Goal: Communication & Community: Share content

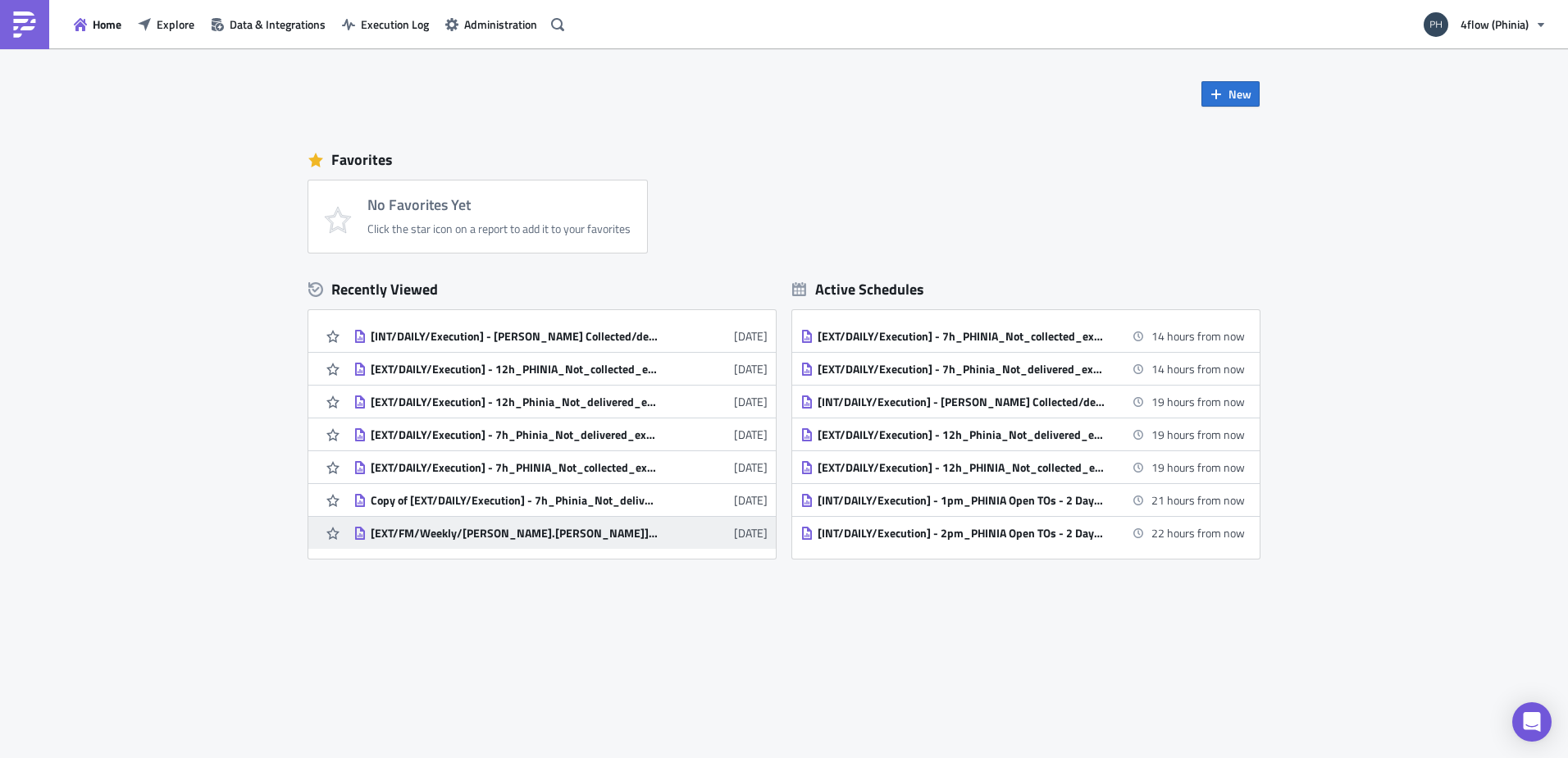
click at [632, 536] on div "[EXT/FM/Weekly/[PERSON_NAME].[PERSON_NAME]] - PHINIA - Old shipments with no bi…" at bounding box center [514, 533] width 287 height 15
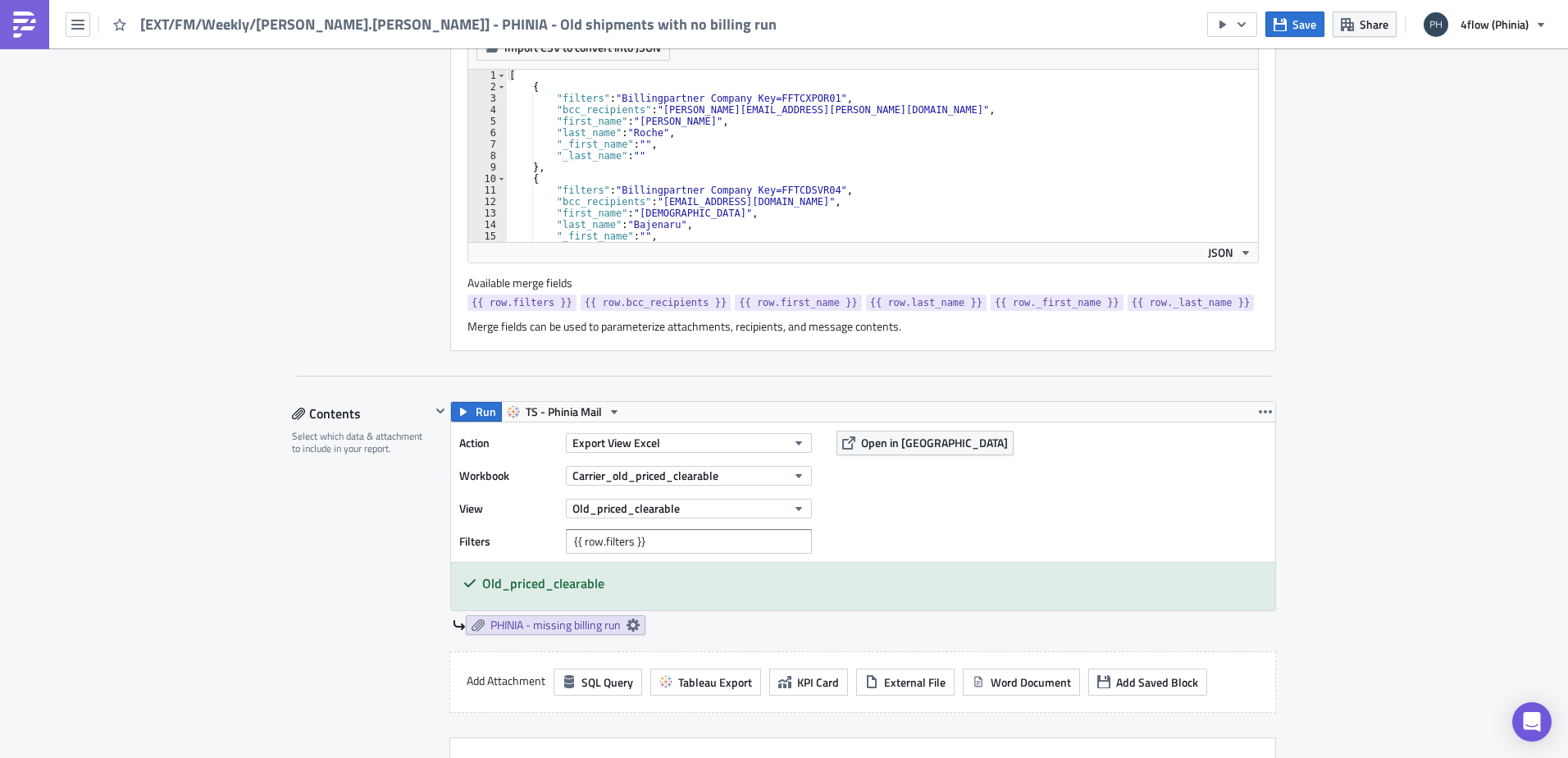
scroll to position [656, 0]
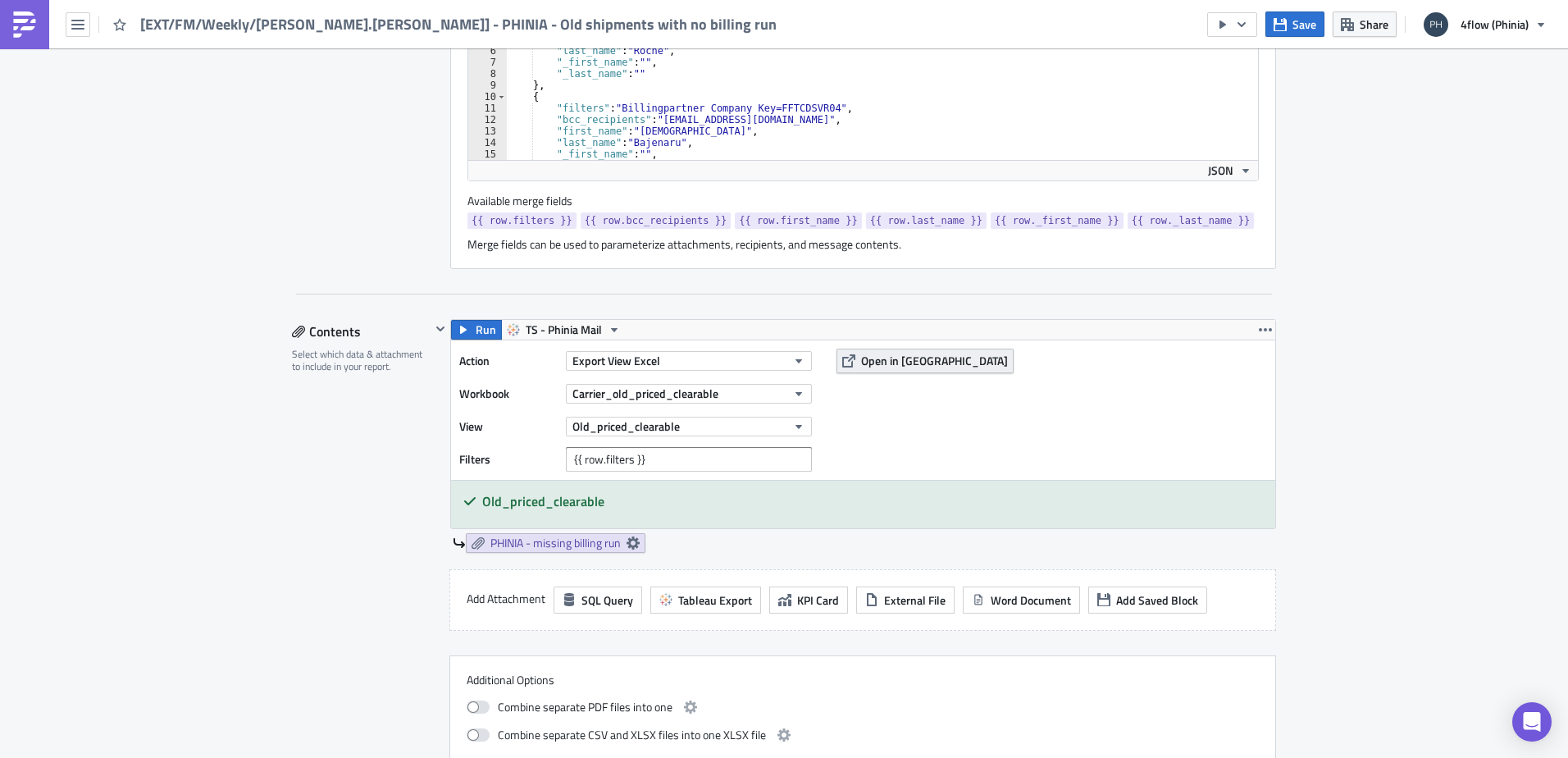
click at [887, 363] on span "Open in [GEOGRAPHIC_DATA]" at bounding box center [934, 360] width 147 height 18
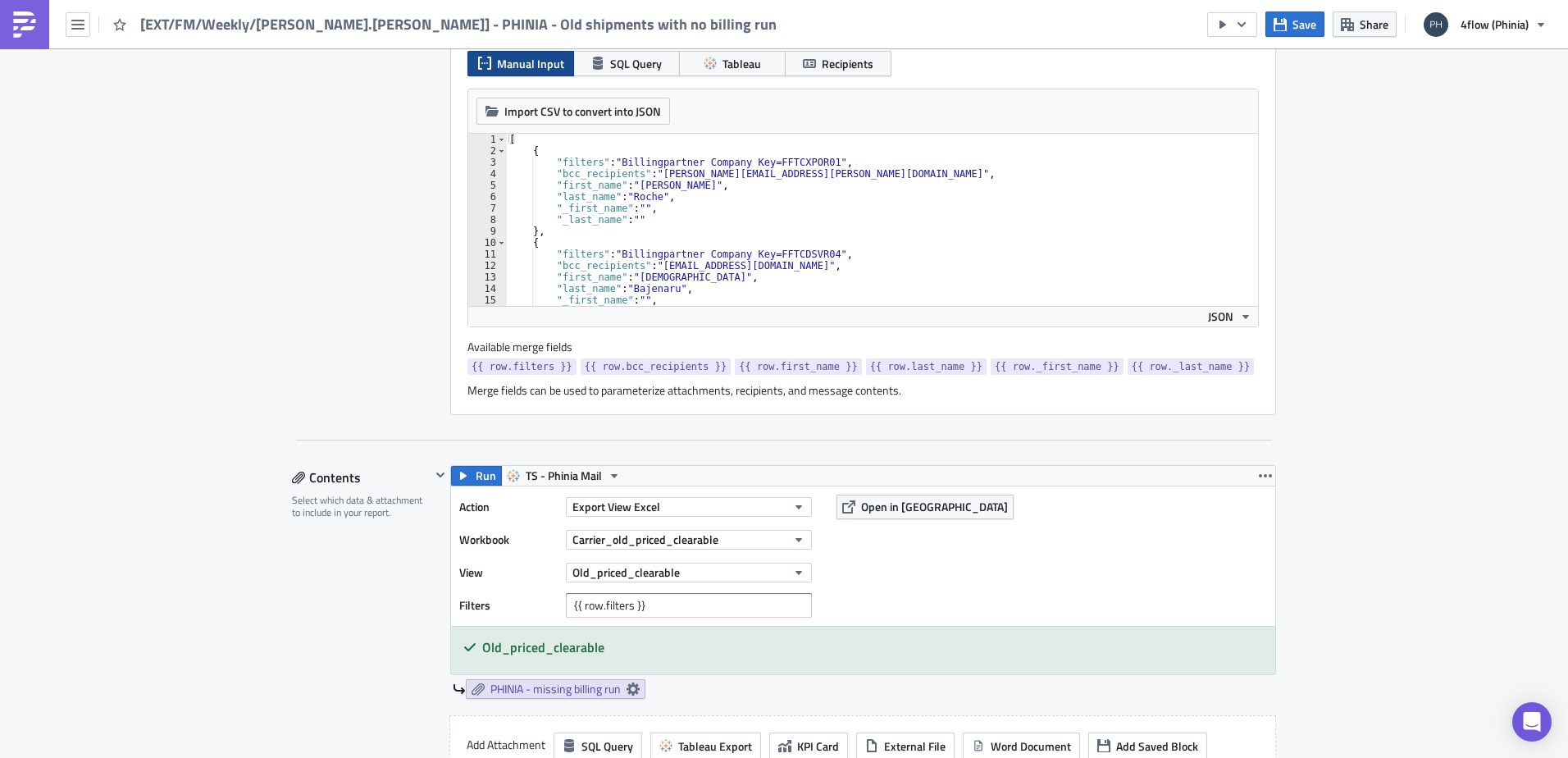
scroll to position [492, 0]
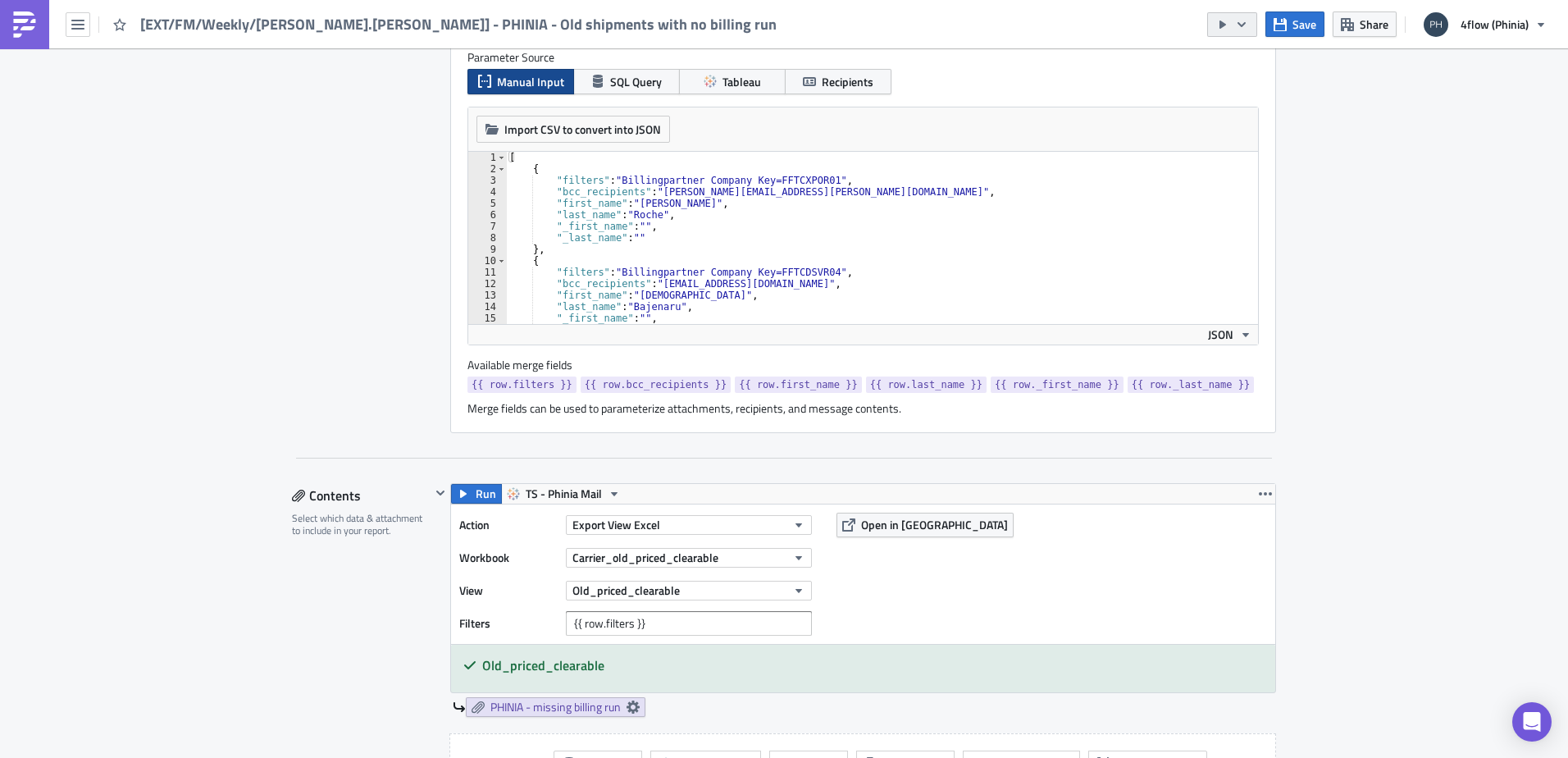
click at [1252, 31] on button "button" at bounding box center [1232, 24] width 50 height 25
click at [1246, 12] on button "button" at bounding box center [1232, 24] width 50 height 25
click at [1241, 67] on div "Send Just to Me" at bounding box center [1281, 66] width 128 height 17
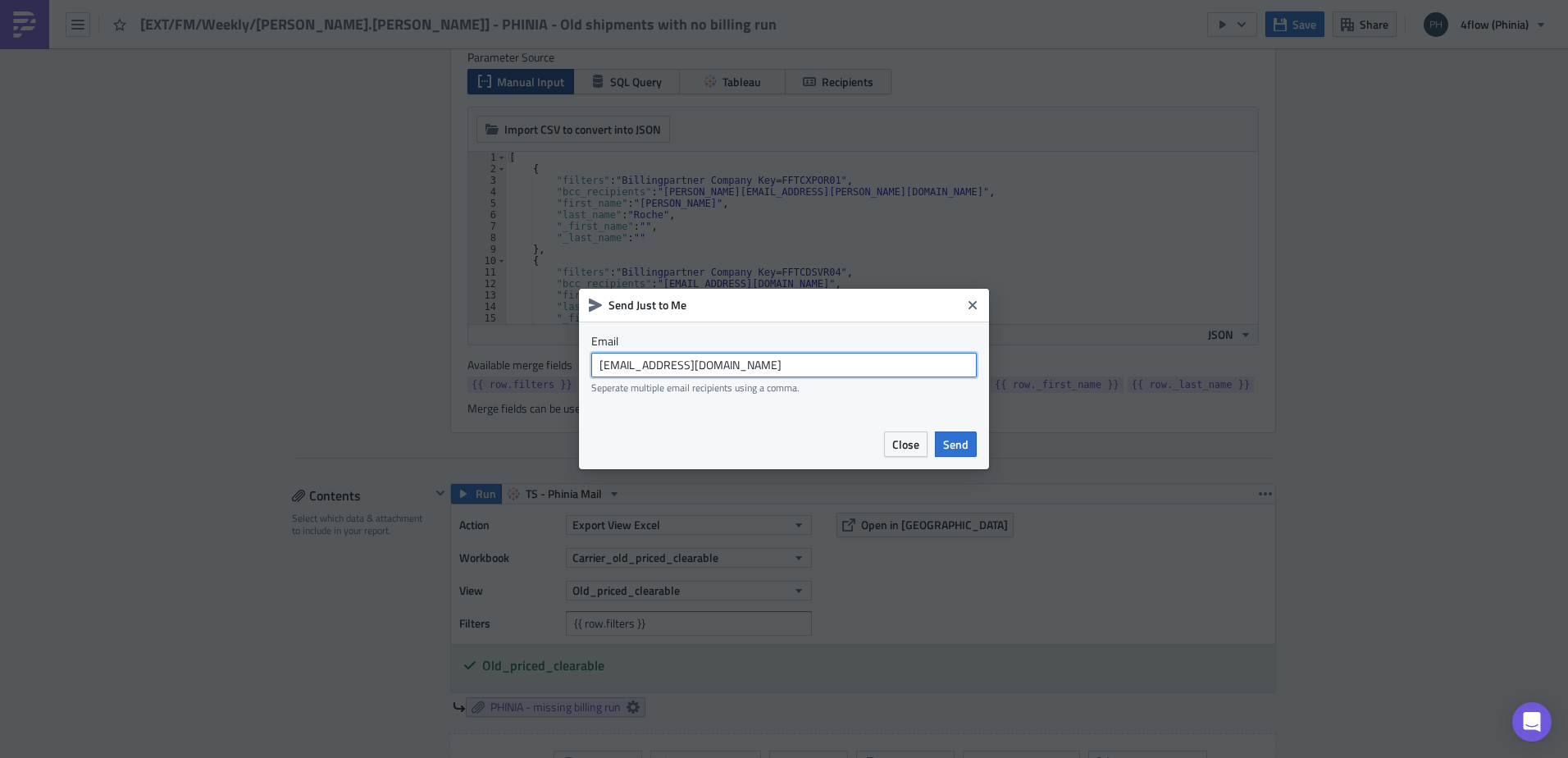
click at [736, 375] on input "[EMAIL_ADDRESS][DOMAIN_NAME]" at bounding box center [784, 365] width 386 height 25
click at [730, 365] on input "[EMAIL_ADDRESS][DOMAIN_NAME]" at bounding box center [784, 365] width 386 height 25
type input "v"
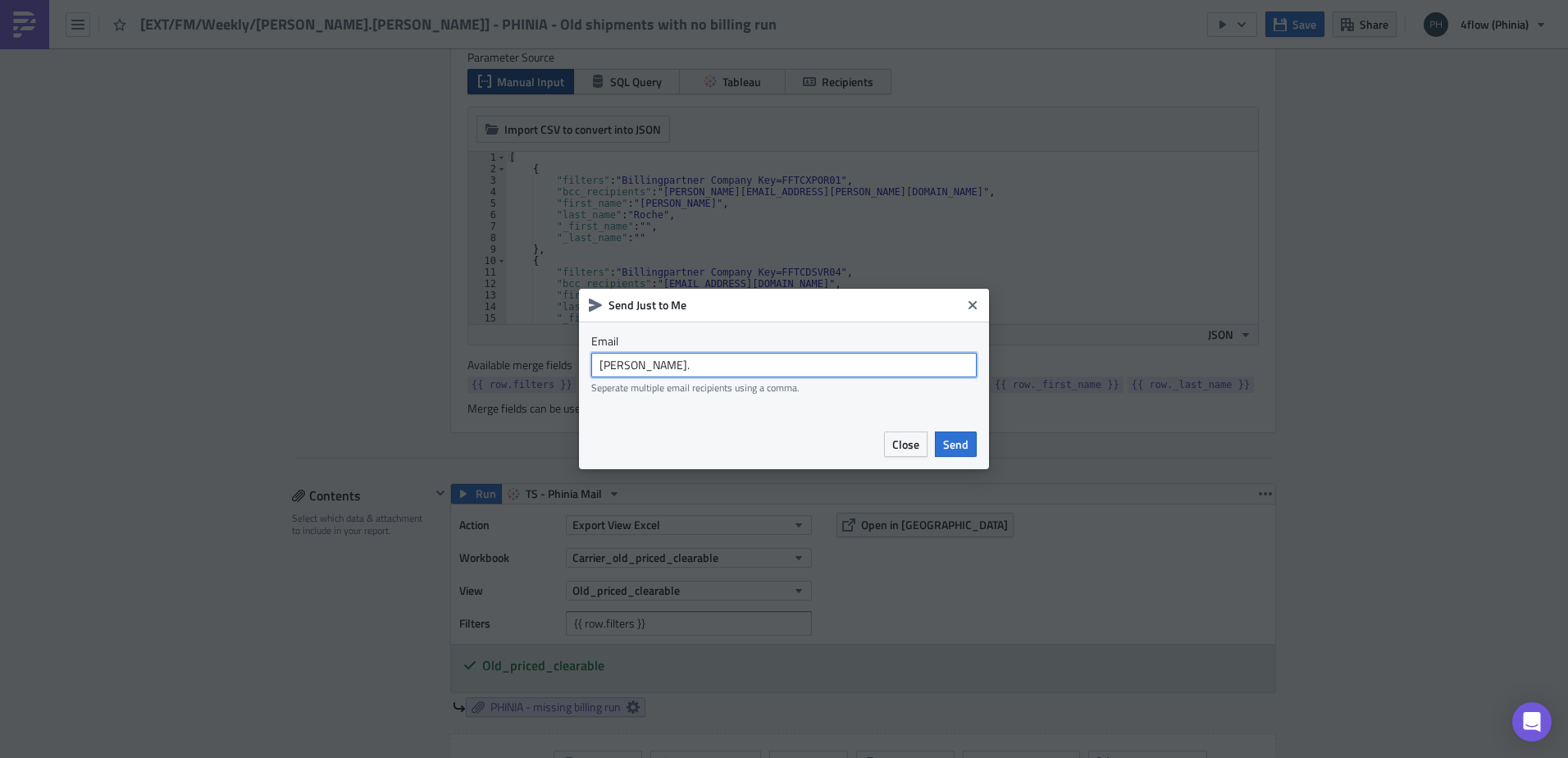
type input "[PERSON_NAME][EMAIL_ADDRESS][PERSON_NAME][DOMAIN_NAME]"
click at [954, 439] on span "Send" at bounding box center [955, 444] width 25 height 18
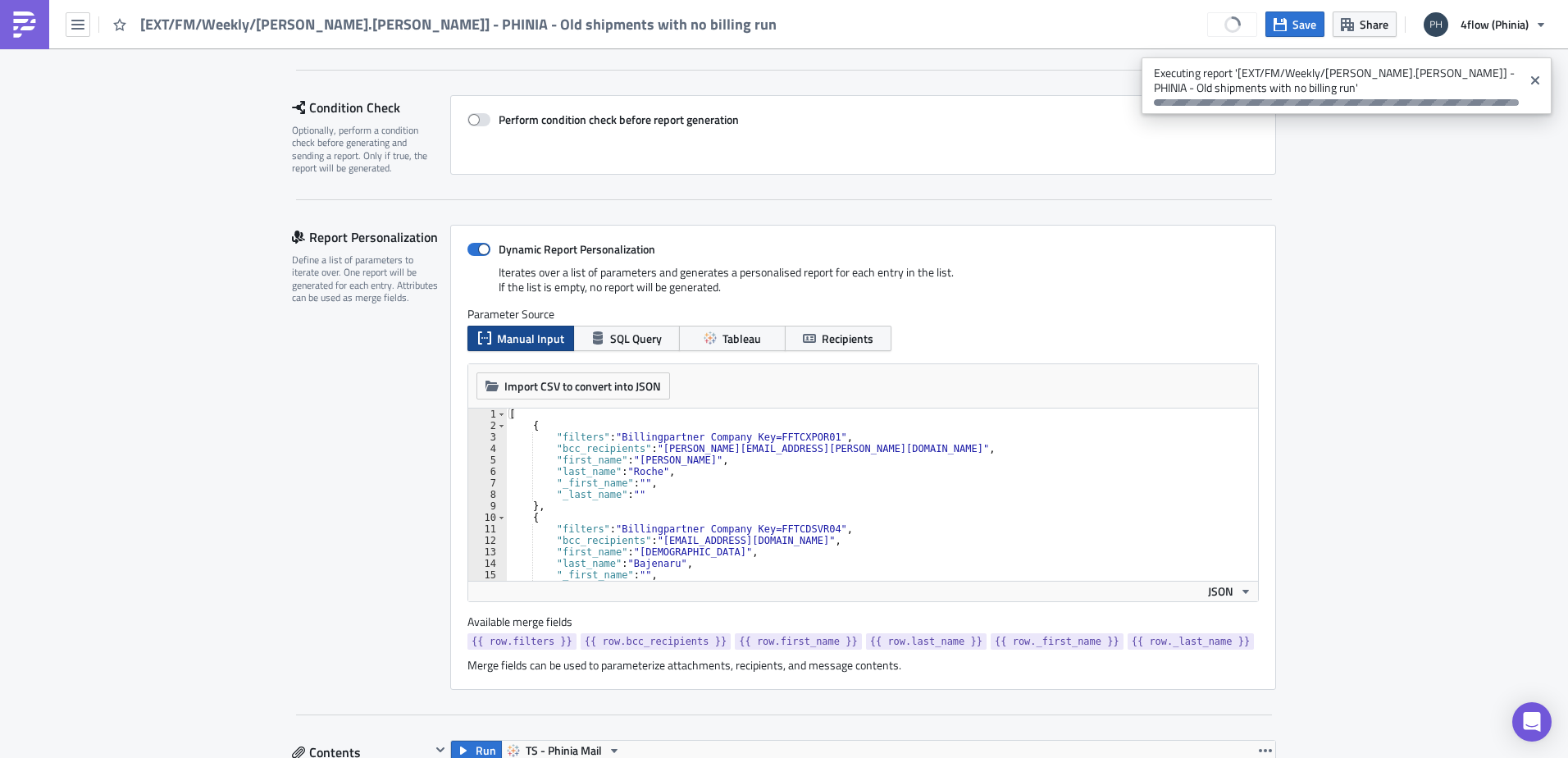
scroll to position [0, 0]
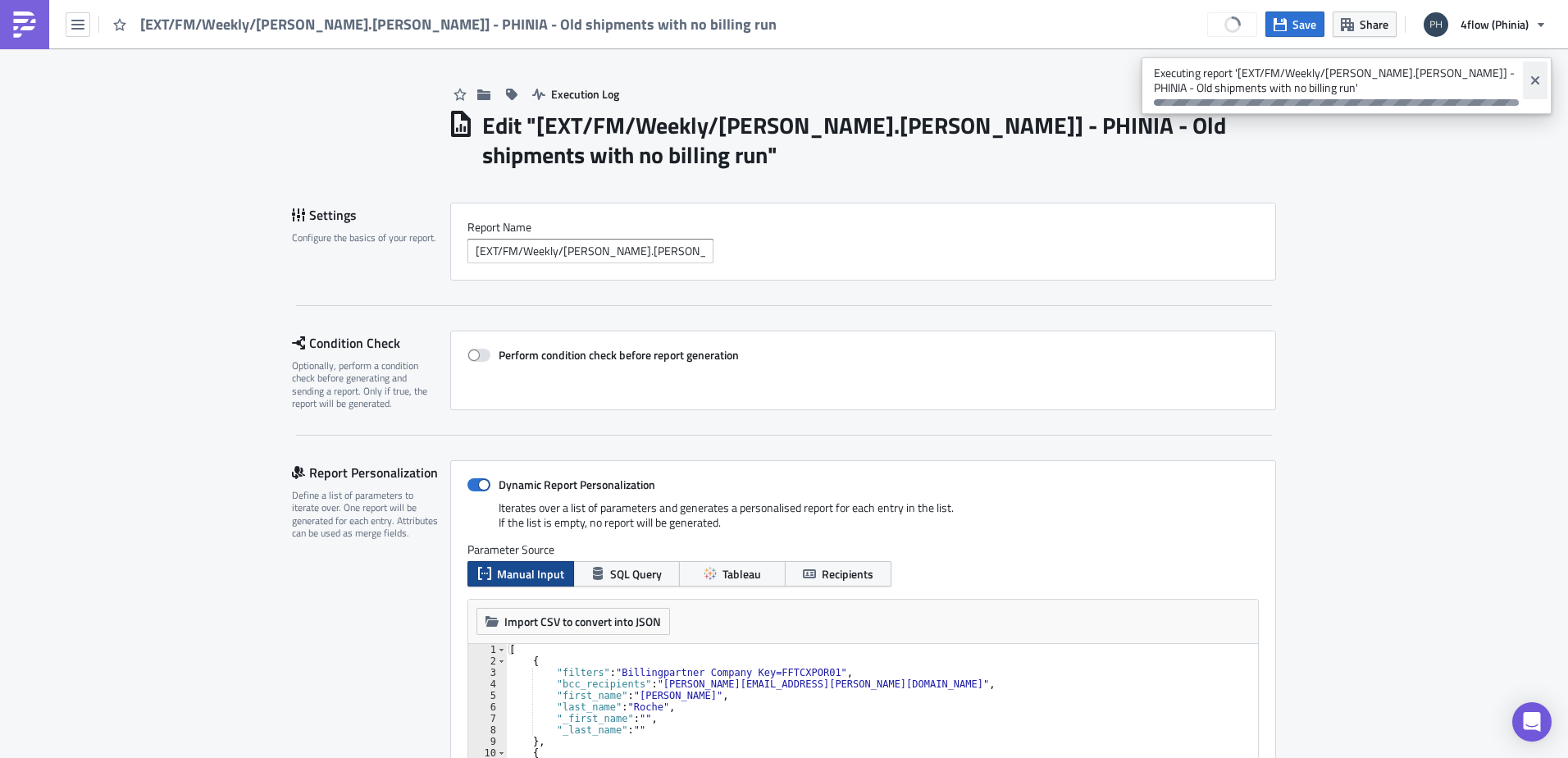
click at [1532, 85] on icon "Close" at bounding box center [1535, 81] width 13 height 13
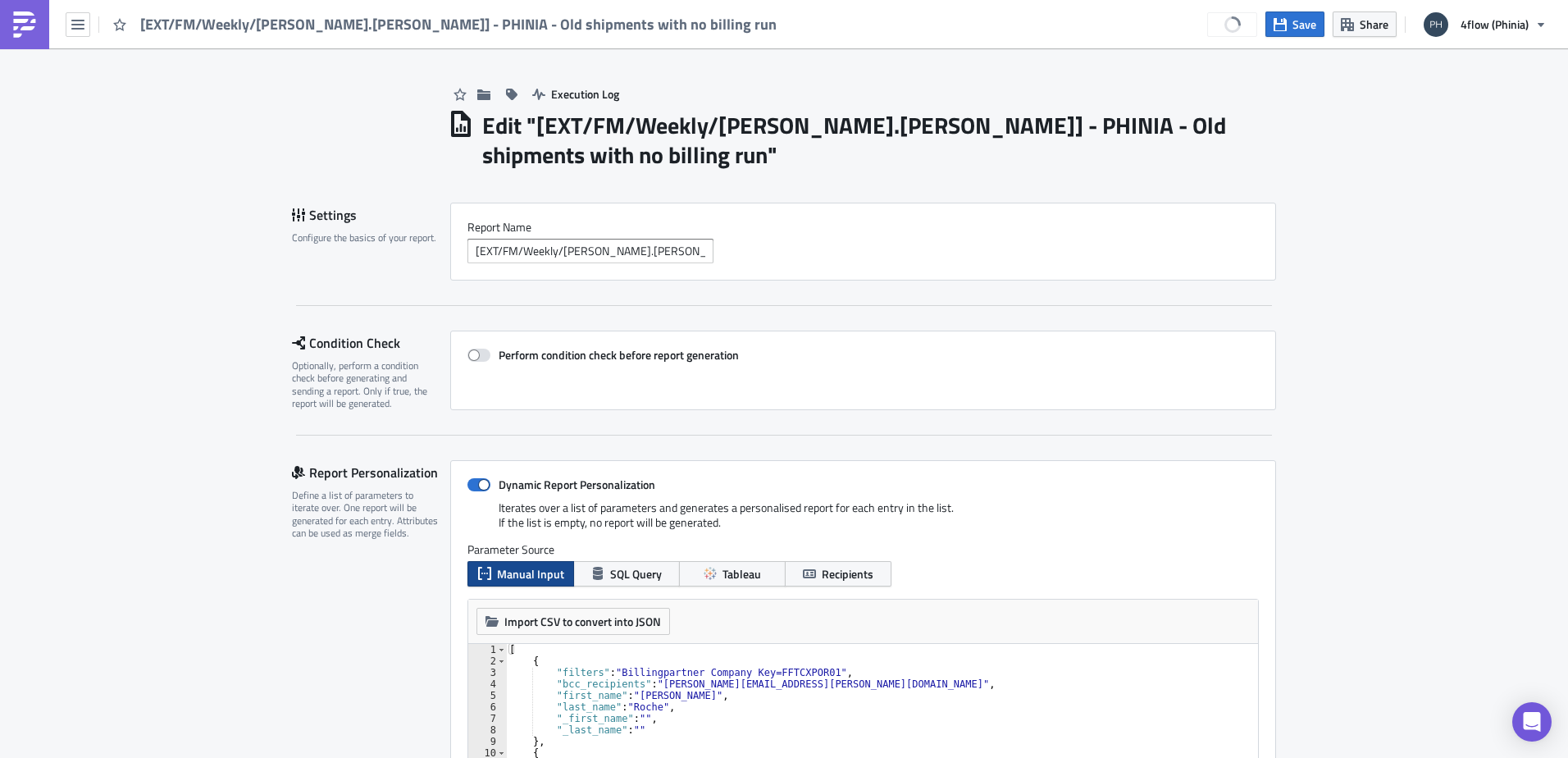
click at [29, 31] on img at bounding box center [24, 24] width 26 height 26
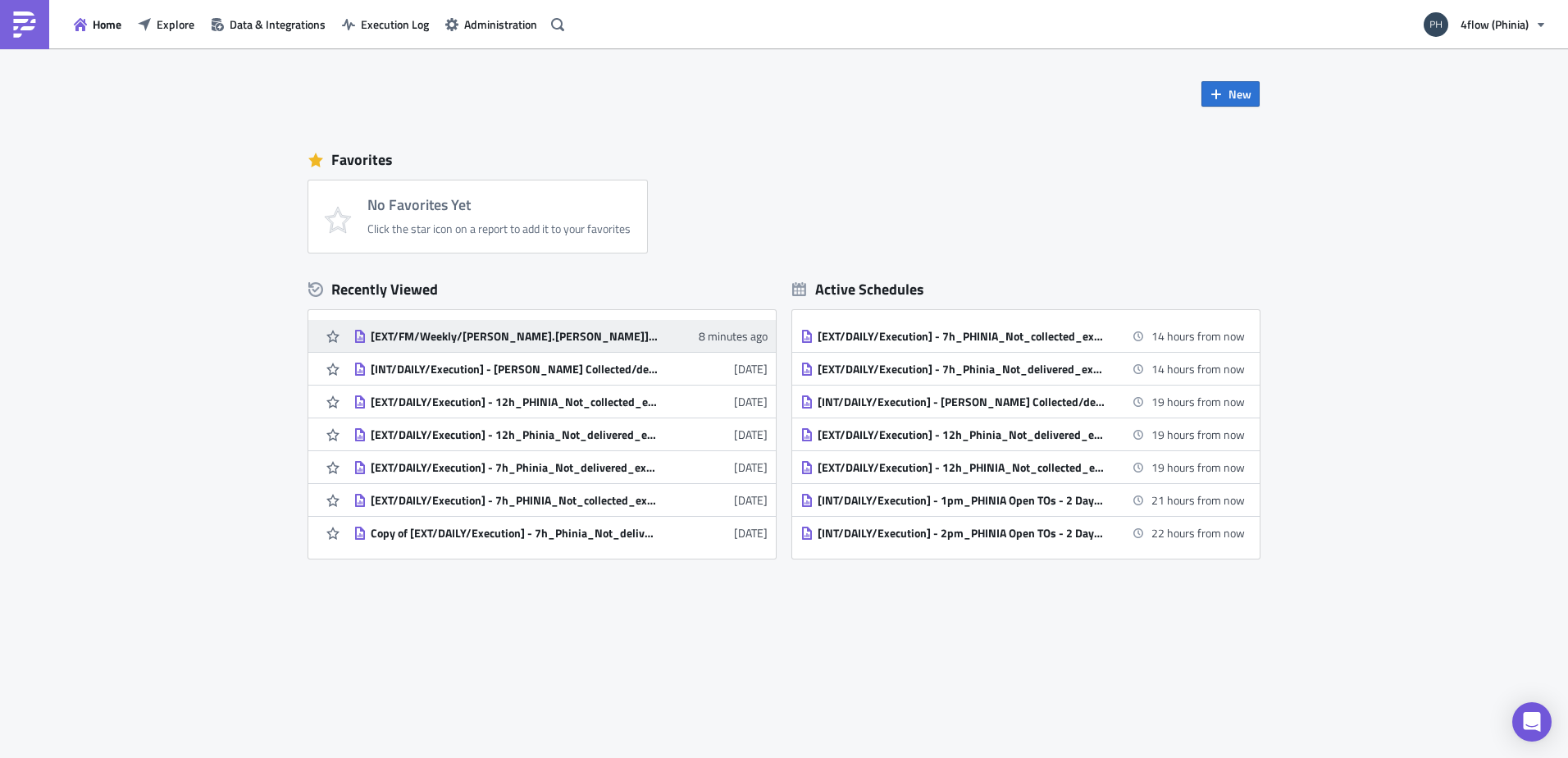
click at [495, 331] on div "[EXT/FM/Weekly/[PERSON_NAME].[PERSON_NAME]] - PHINIA - Old shipments with no bi…" at bounding box center [514, 336] width 287 height 15
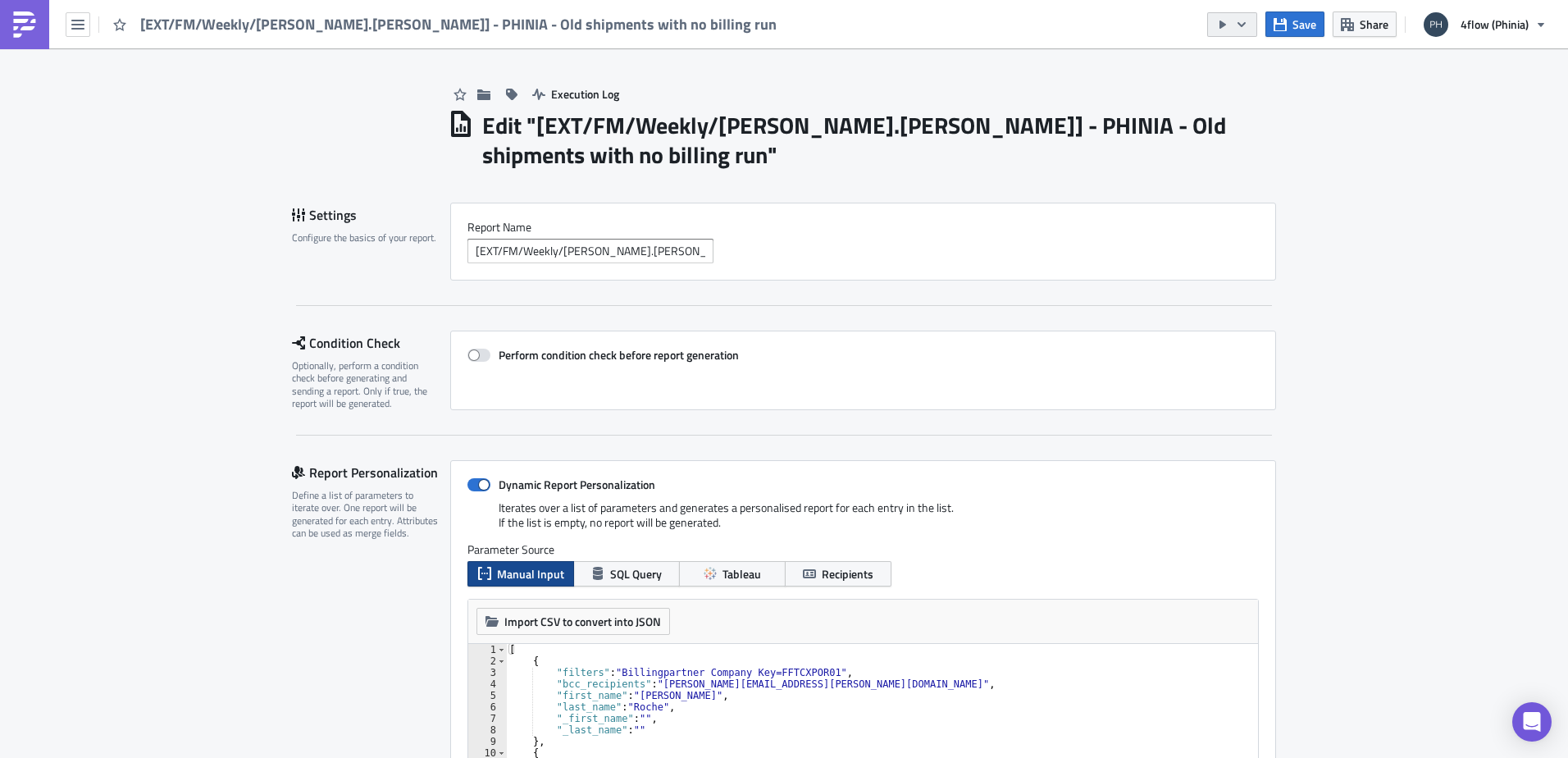
click at [1244, 20] on icon "button" at bounding box center [1241, 24] width 13 height 13
click at [1220, 62] on div "Send Just to Me" at bounding box center [1281, 66] width 128 height 17
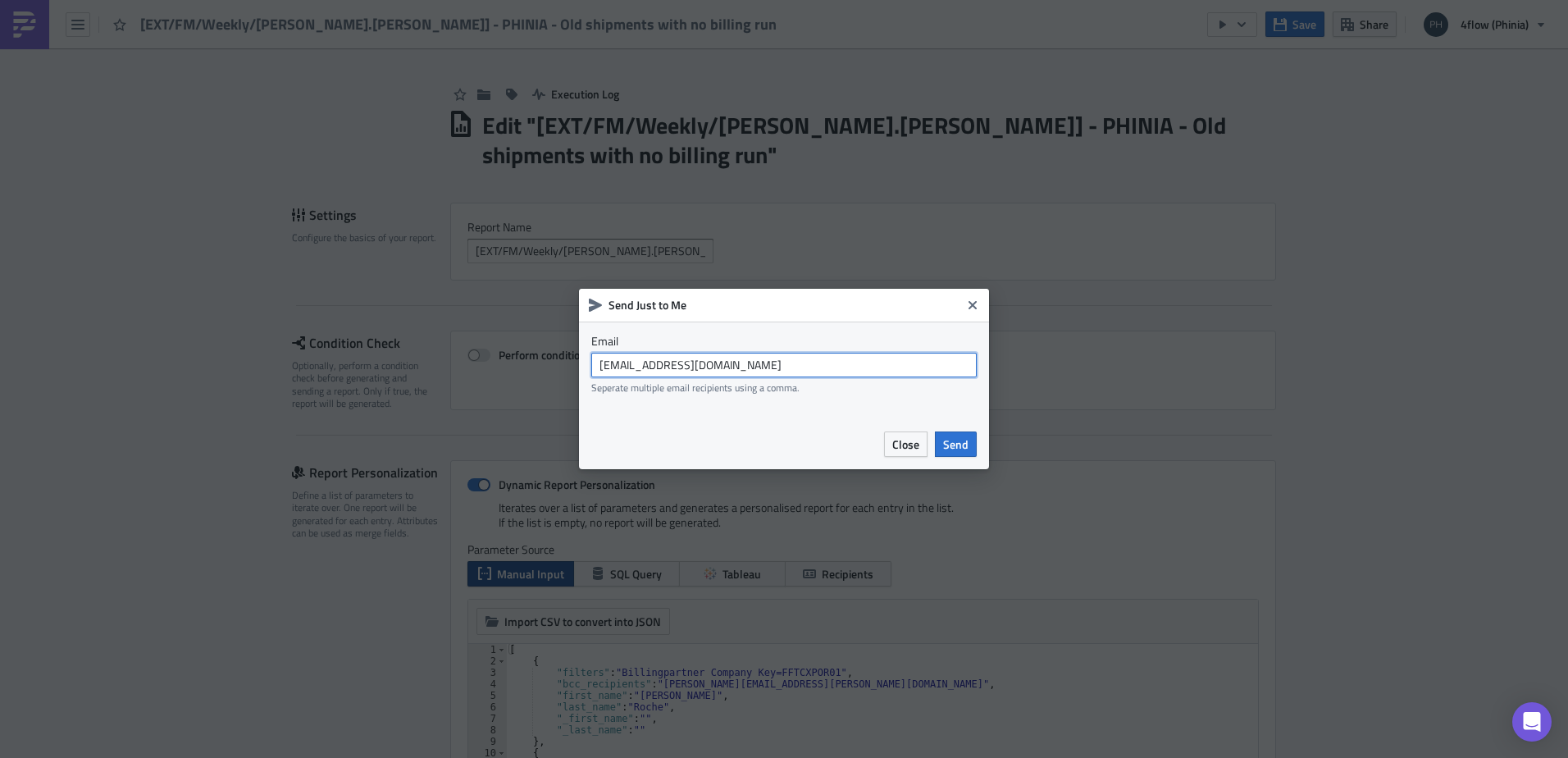
click at [751, 371] on input "[EMAIL_ADDRESS][DOMAIN_NAME]" at bounding box center [784, 365] width 386 height 25
type input "[PERSON_NAME][EMAIL_ADDRESS][PERSON_NAME][DOMAIN_NAME]"
click at [961, 448] on span "Send" at bounding box center [955, 444] width 25 height 18
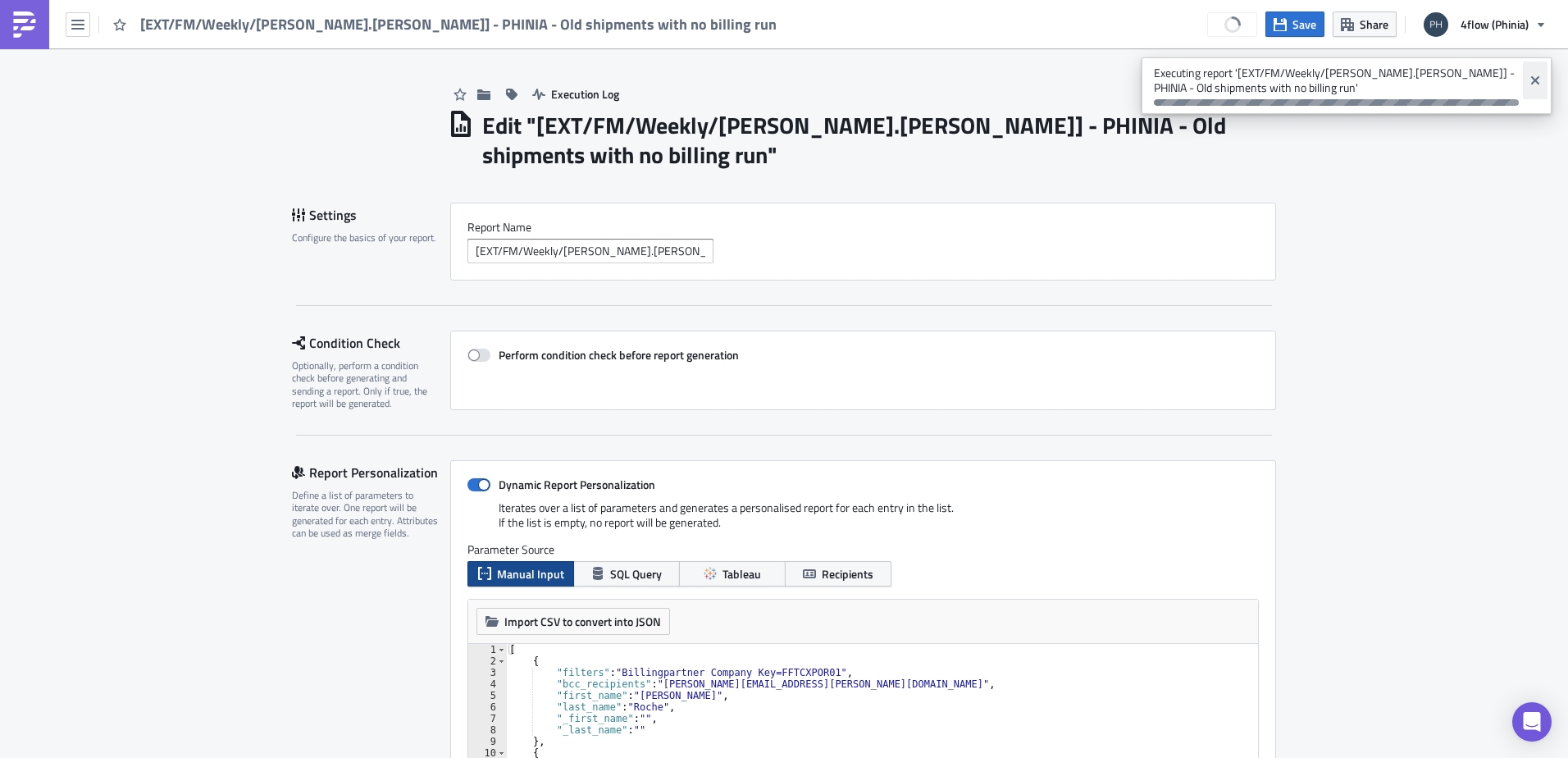
click at [1537, 75] on icon "Close" at bounding box center [1535, 81] width 13 height 13
